Goal: Check status: Check status

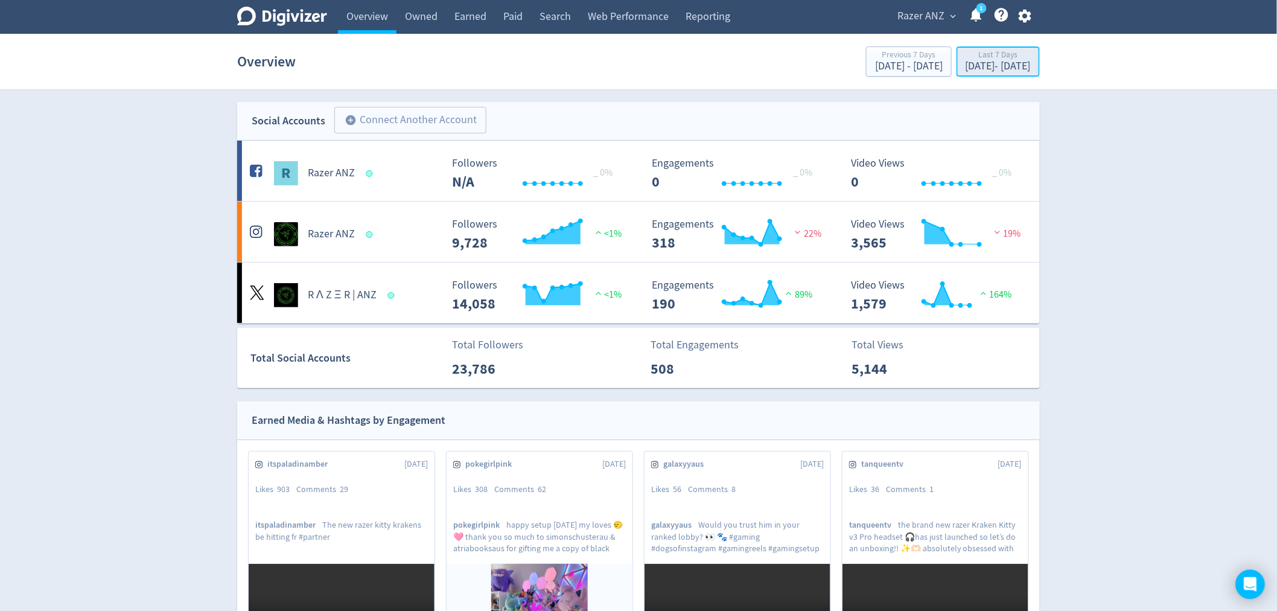
click at [966, 64] on div "[DATE] - [DATE]" at bounding box center [998, 66] width 65 height 11
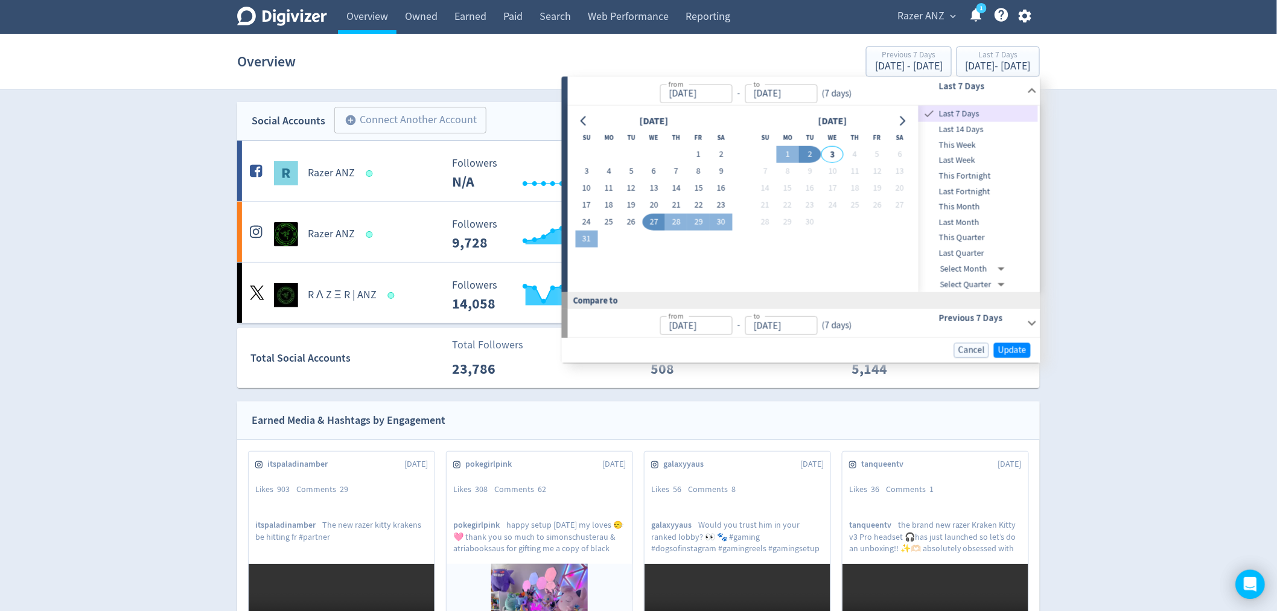
click at [684, 92] on input "[DATE]" at bounding box center [696, 93] width 72 height 19
drag, startPoint x: 677, startPoint y: 94, endPoint x: 716, endPoint y: 89, distance: 38.9
click at [716, 89] on input "[DATE]" at bounding box center [696, 93] width 72 height 19
click at [776, 97] on input "[DATE]" at bounding box center [781, 93] width 72 height 19
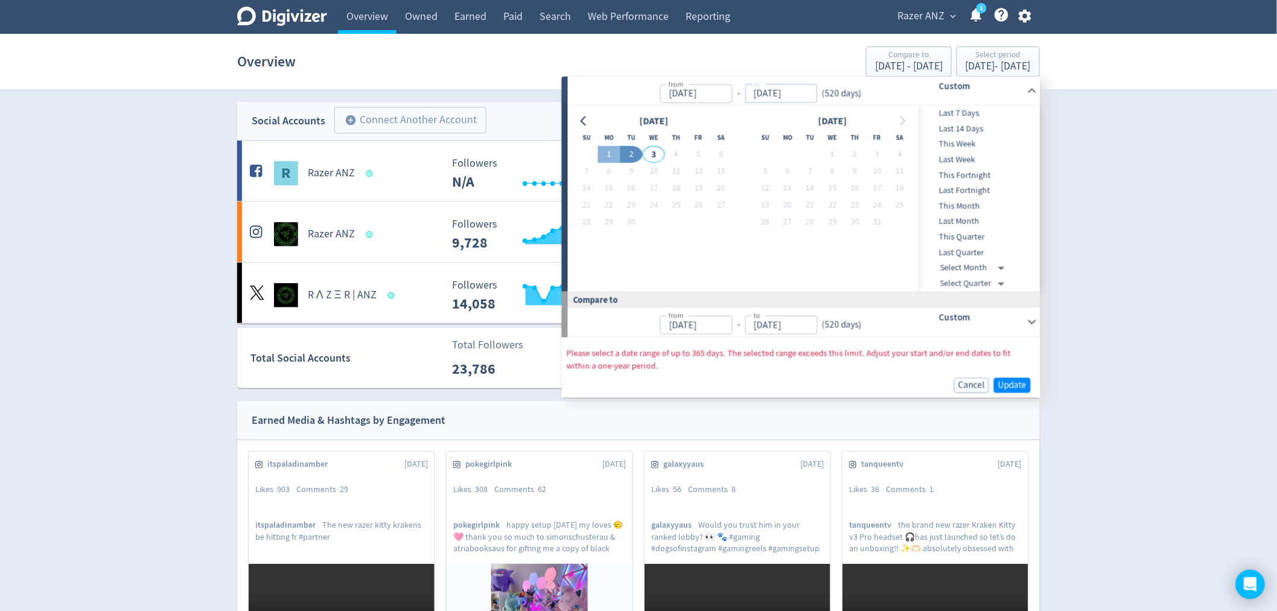
type input "[DATE]"
drag, startPoint x: 800, startPoint y: 92, endPoint x: 747, endPoint y: 83, distance: 53.3
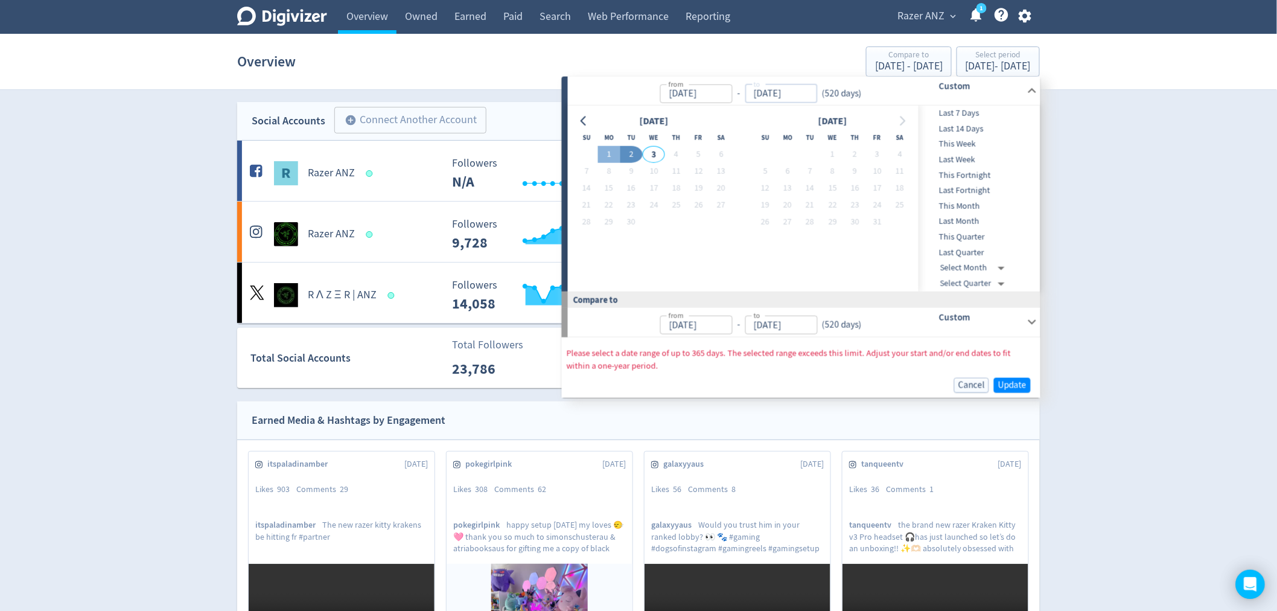
click at [747, 83] on p "from [DATE] from - to [DATE] to ( 520 days )" at bounding box center [720, 90] width 291 height 24
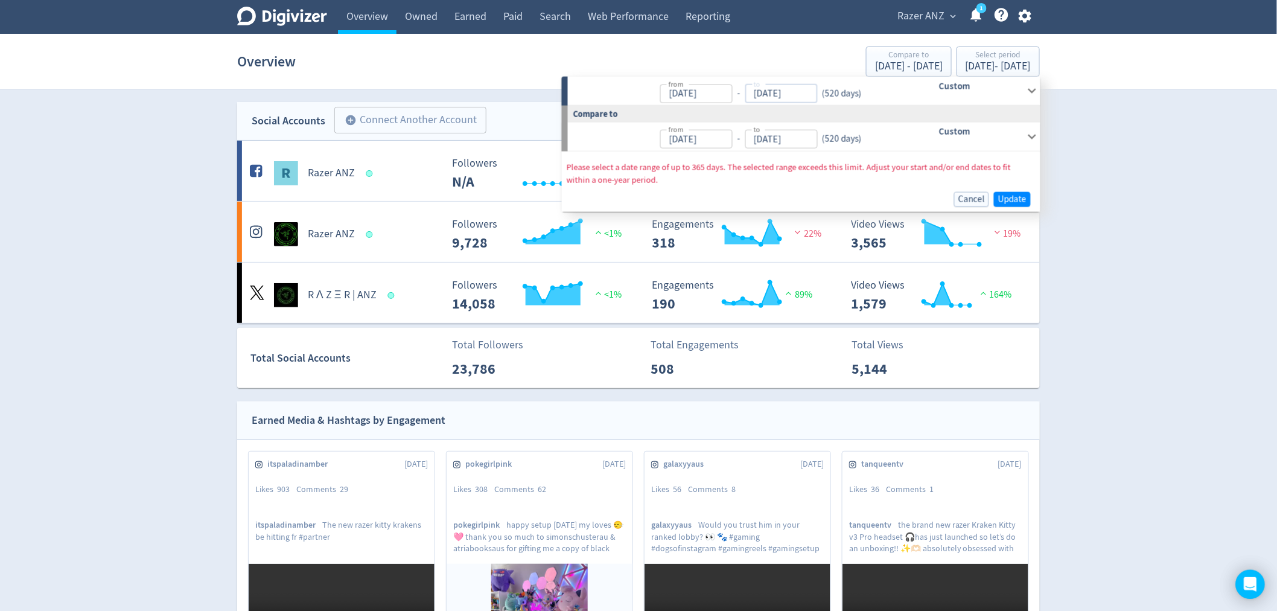
type input "[DATE]"
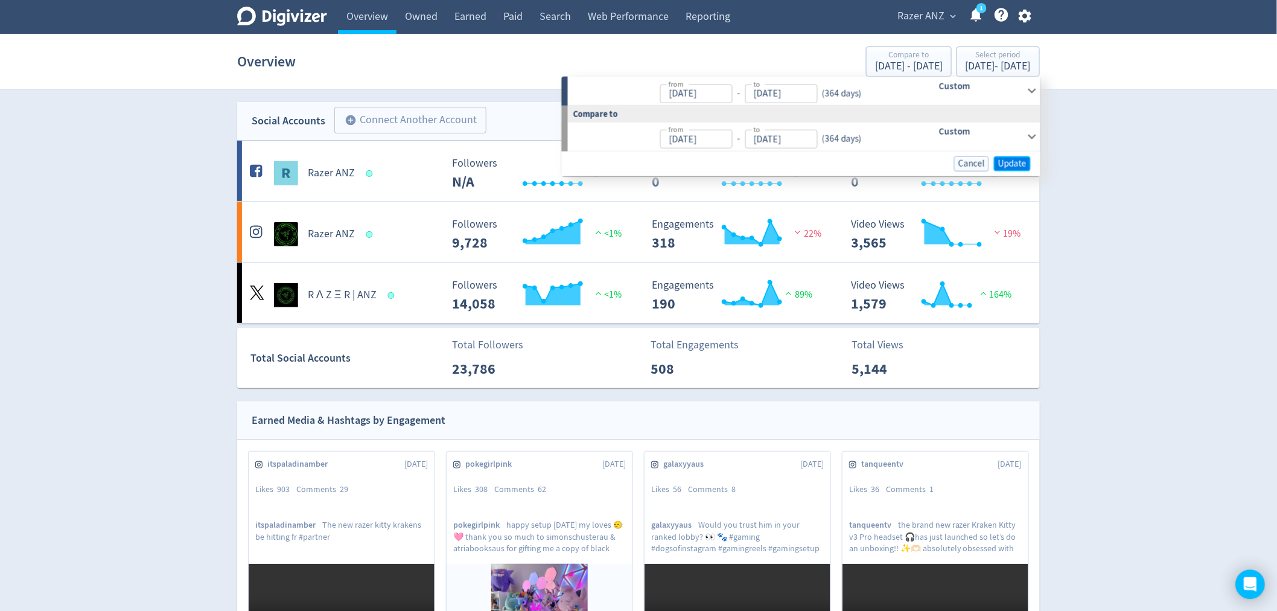
click at [1018, 165] on span "Update" at bounding box center [1012, 163] width 28 height 9
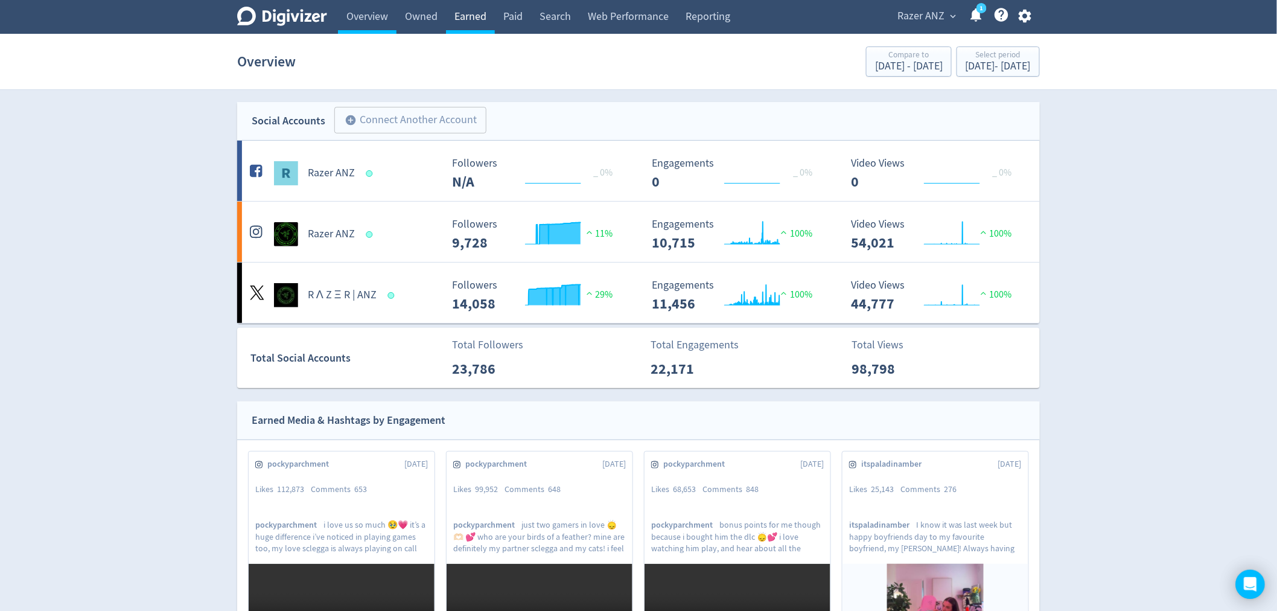
click at [471, 19] on link "Earned" at bounding box center [470, 17] width 49 height 34
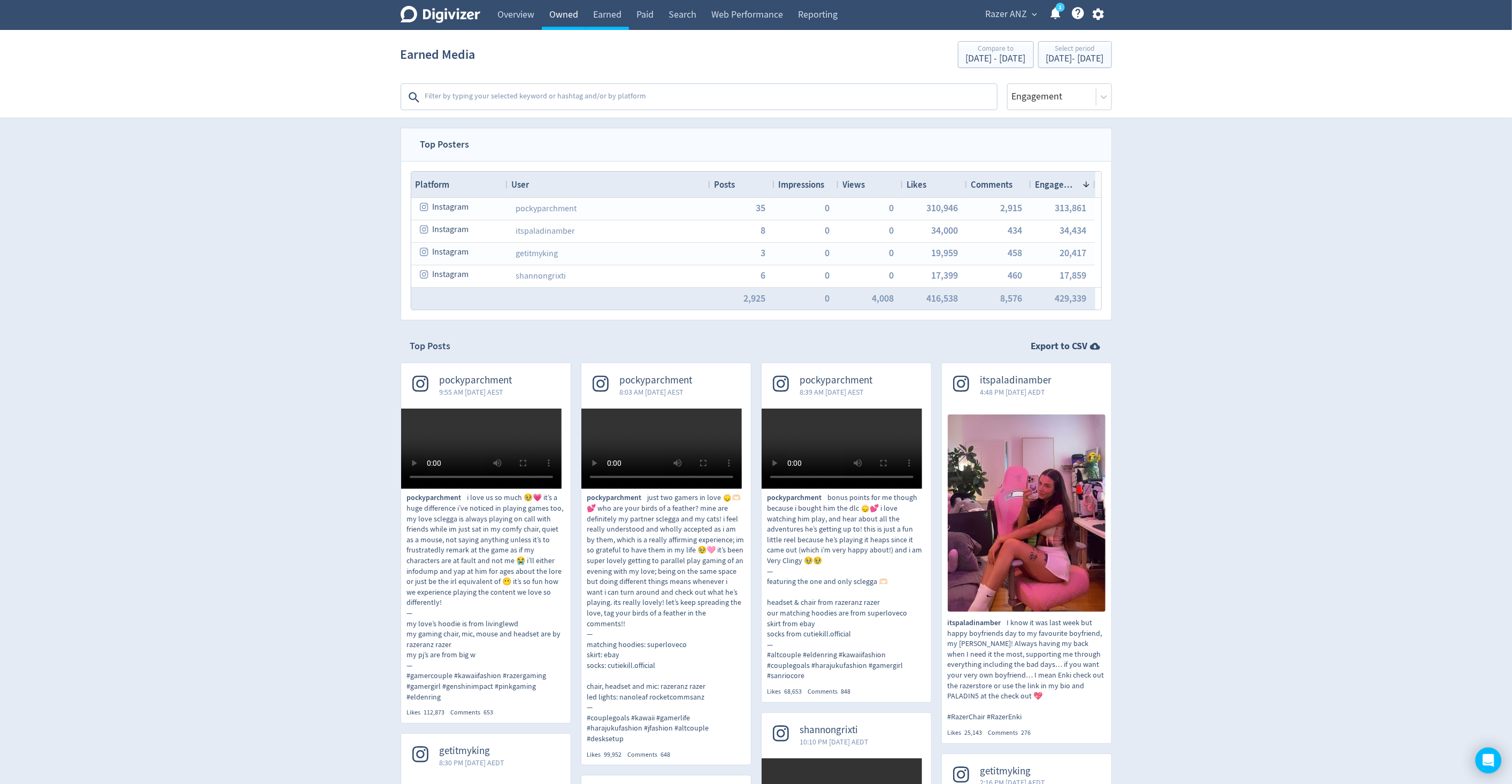
click at [563, 15] on link "Owned" at bounding box center [563, 15] width 43 height 30
